Goal: Task Accomplishment & Management: Manage account settings

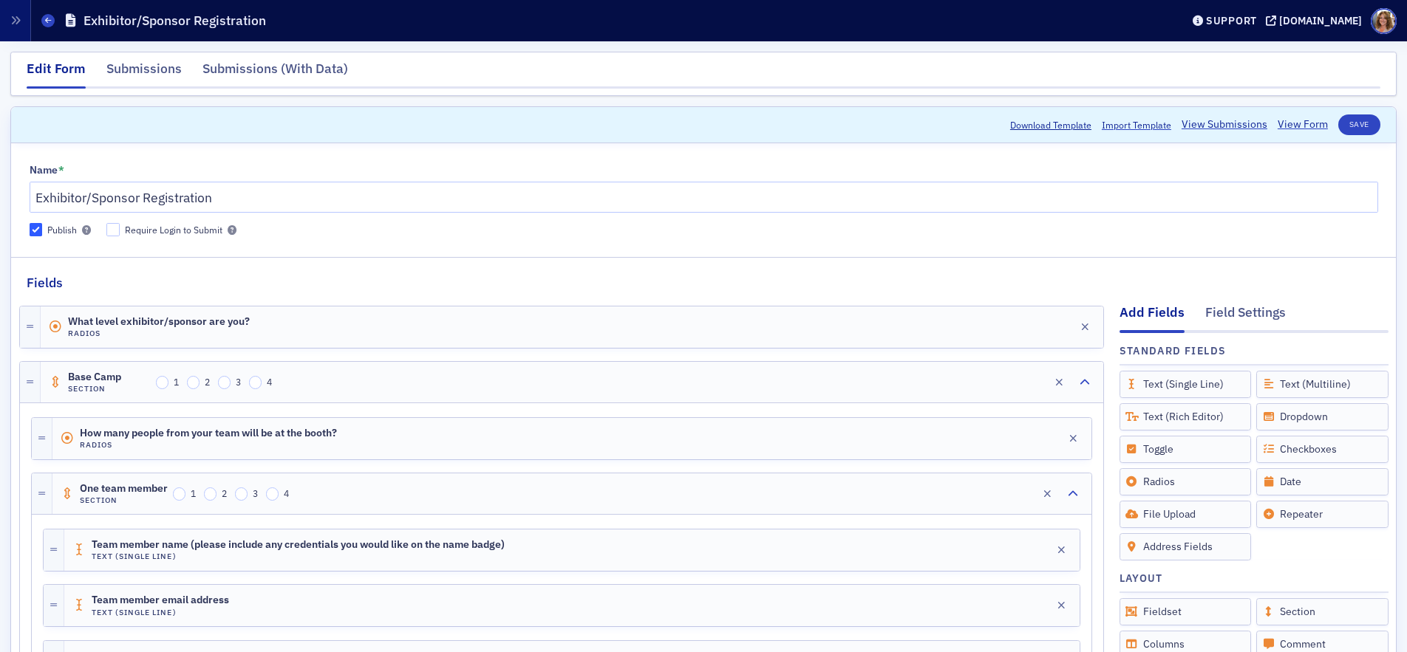
scroll to position [3742, 0]
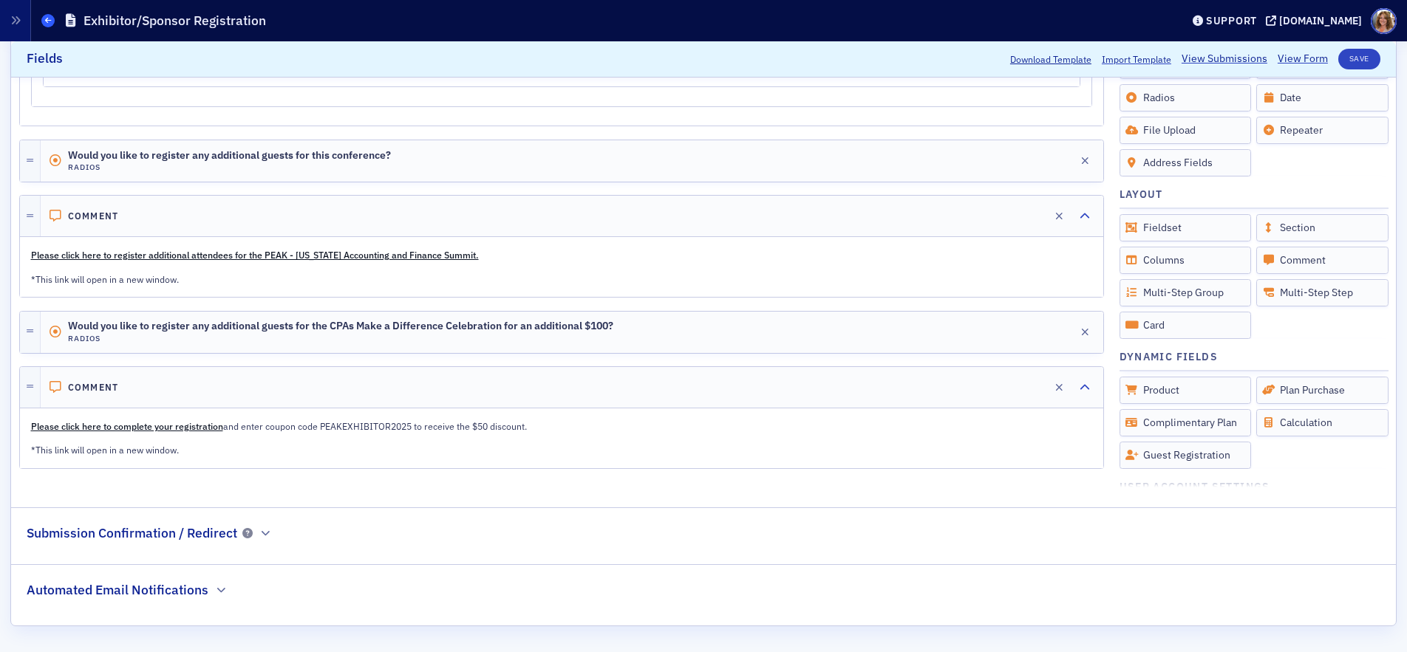
click at [49, 23] on icon at bounding box center [48, 20] width 6 height 7
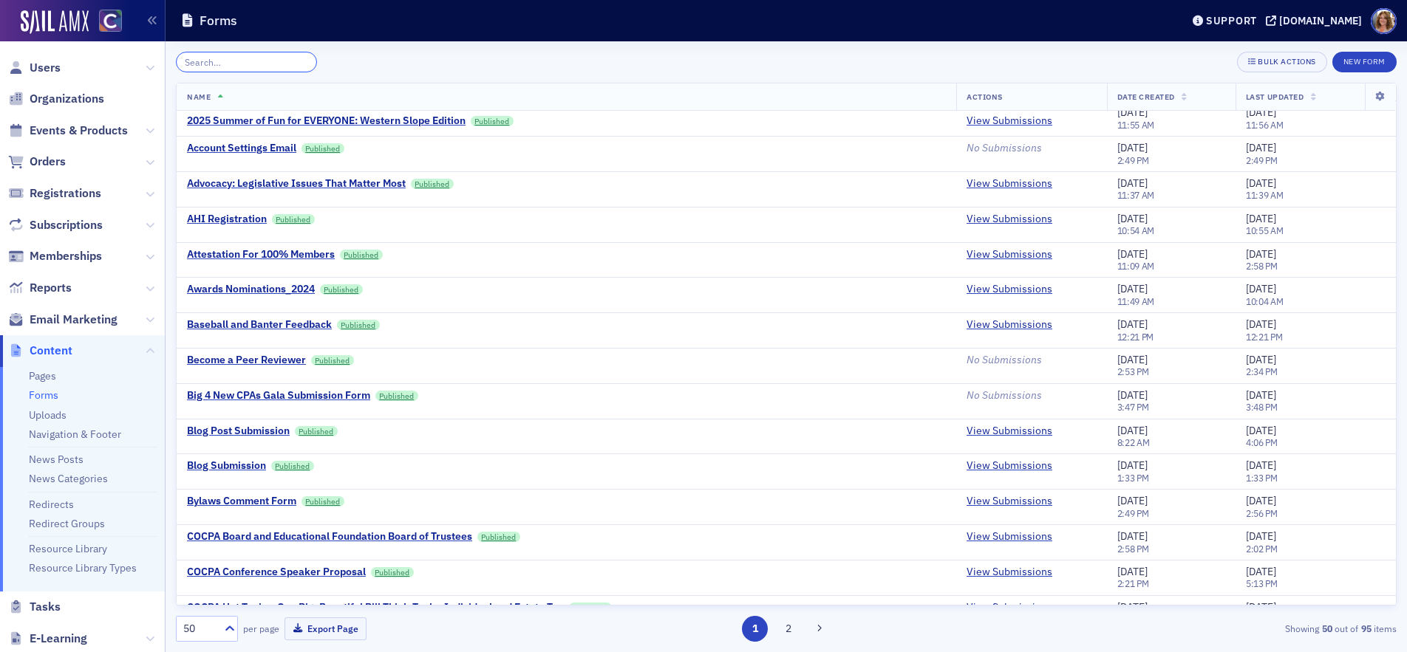
scroll to position [301, 0]
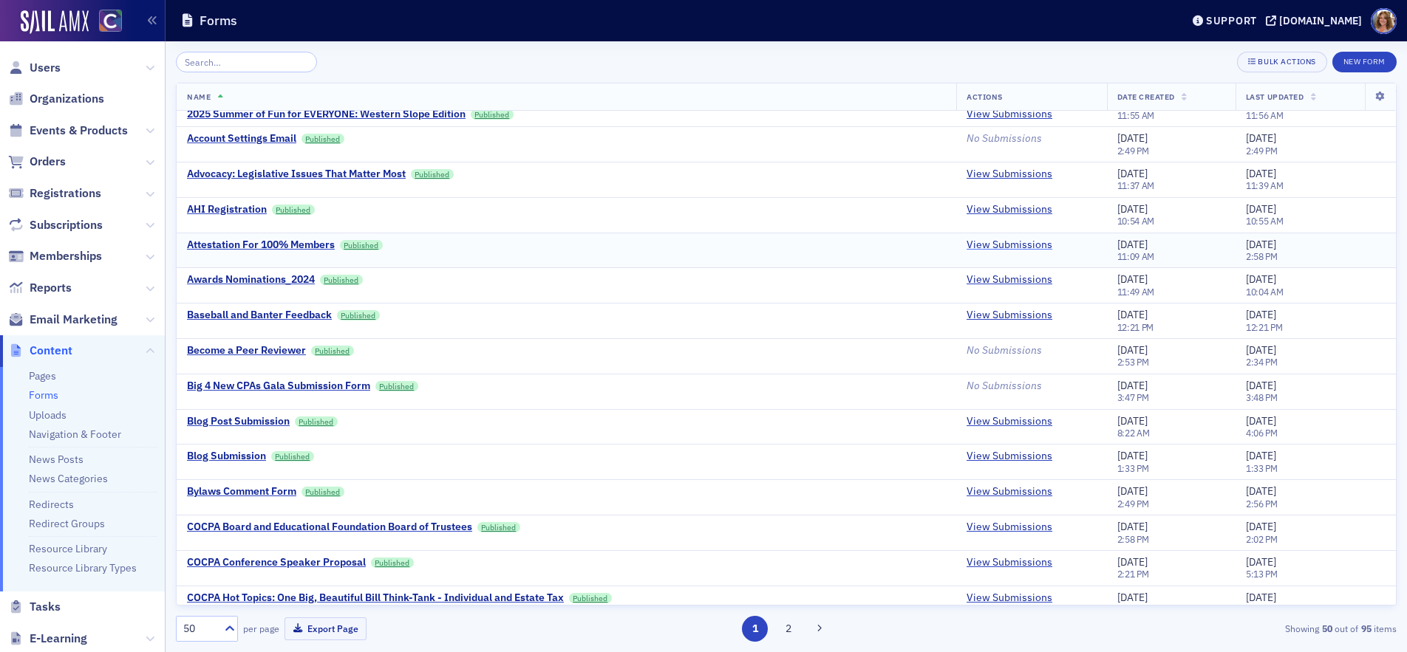
click at [999, 247] on link "View Submissions" at bounding box center [1009, 245] width 86 height 13
